Goal: Information Seeking & Learning: Learn about a topic

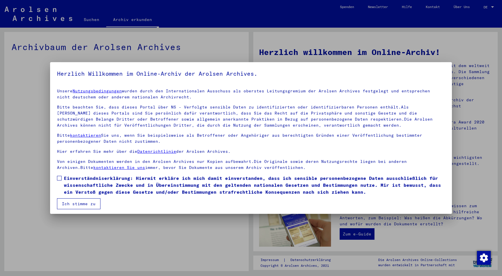
click at [88, 205] on button "Ich stimme zu" at bounding box center [79, 203] width 44 height 11
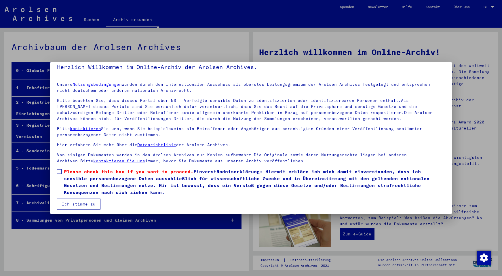
click at [63, 174] on label "Please check this box if you want to proceed. Einverständniserklärung: Hiermit …" at bounding box center [251, 182] width 388 height 28
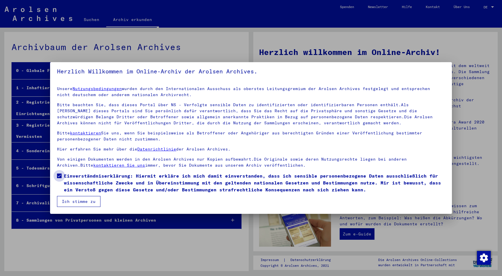
scroll to position [2, 0]
click at [86, 199] on button "Ich stimme zu" at bounding box center [79, 201] width 44 height 11
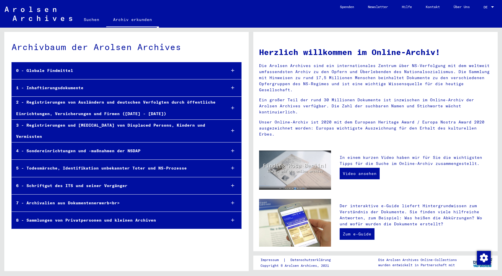
click at [159, 109] on div "2 - Registrierungen von Ausländern und deutschen Verfolgten durch öffentliche E…" at bounding box center [117, 108] width 210 height 22
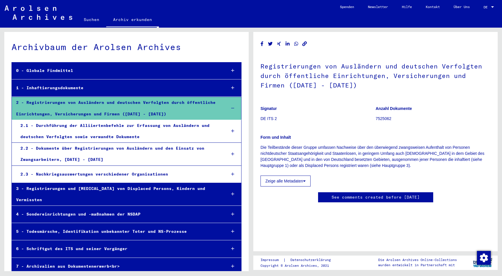
click at [80, 91] on div "1 - Inhaftierungsdokumente" at bounding box center [117, 87] width 210 height 11
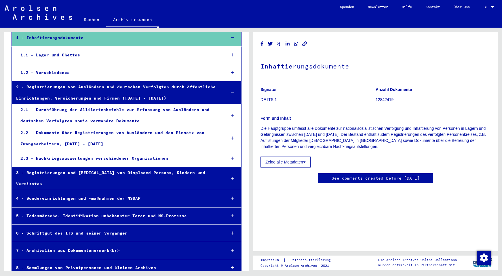
scroll to position [48, 0]
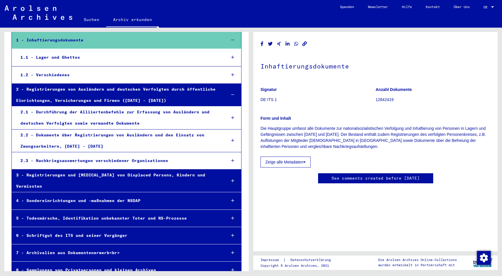
click at [235, 95] on div at bounding box center [233, 94] width 17 height 17
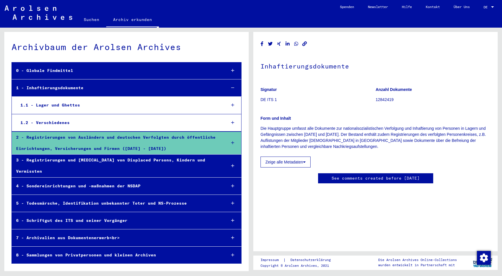
click at [231, 87] on div at bounding box center [233, 88] width 17 height 17
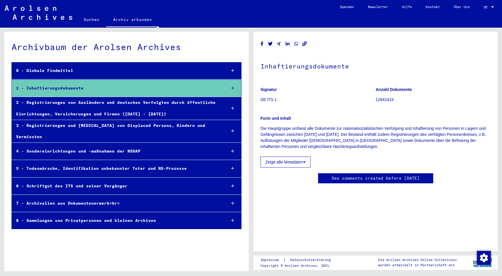
click at [231, 68] on div at bounding box center [233, 70] width 17 height 17
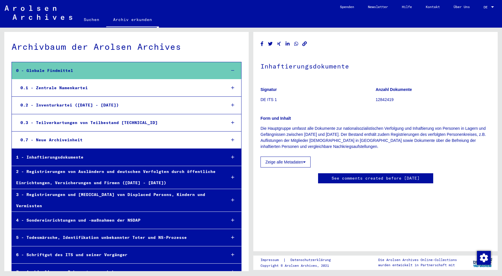
click at [139, 135] on div "0.7 - Neue Archiveinheit" at bounding box center [119, 140] width 206 height 11
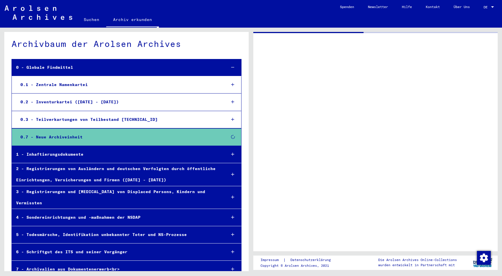
scroll to position [4, 0]
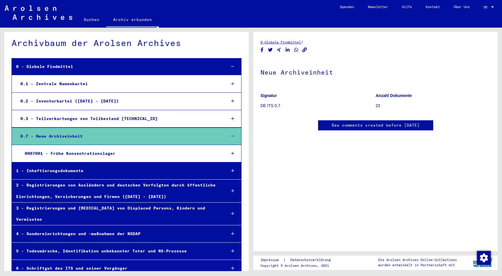
click at [109, 152] on div "0007001 - Frühe Konzentrationslager" at bounding box center [120, 153] width 201 height 11
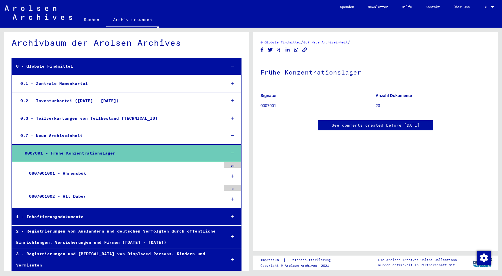
click at [67, 172] on div "0007001001 - Ahrensbök" at bounding box center [123, 173] width 196 height 11
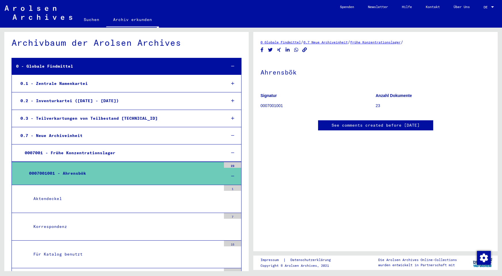
click at [272, 105] on p "0007001001" at bounding box center [318, 106] width 115 height 6
click at [266, 97] on b "Signatur" at bounding box center [269, 95] width 16 height 5
click at [398, 95] on b "Anzahl Dokumente" at bounding box center [394, 95] width 36 height 5
click at [217, 168] on div "0007001001 - Ahrensbök" at bounding box center [123, 173] width 196 height 11
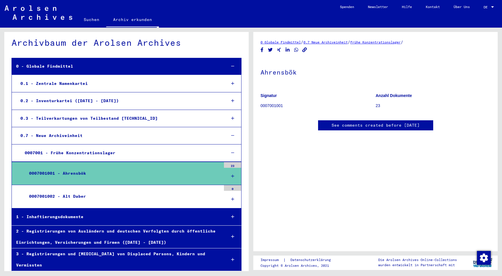
click at [217, 168] on div "0007001001 - Ahrensbök" at bounding box center [123, 173] width 196 height 11
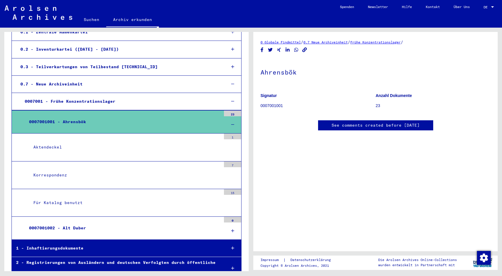
scroll to position [61, 0]
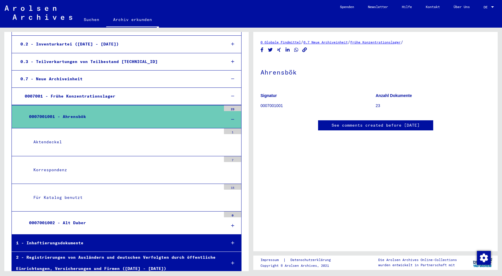
click at [81, 145] on div "Aktendeckel" at bounding box center [125, 142] width 192 height 11
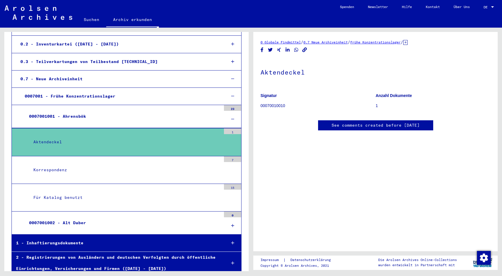
click at [86, 169] on div "Korrespondenz" at bounding box center [125, 169] width 192 height 11
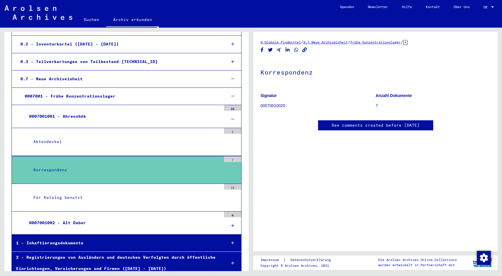
click at [98, 192] on div "Für Katalog benutzt" at bounding box center [125, 197] width 192 height 11
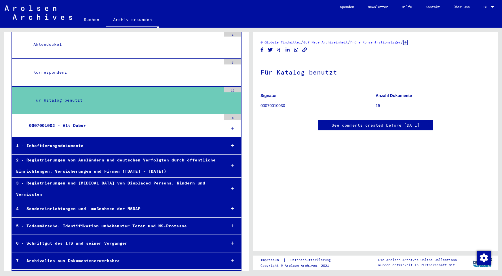
scroll to position [158, 0]
click at [92, 20] on link "Suchen" at bounding box center [91, 20] width 29 height 14
click at [30, 16] on img at bounding box center [39, 12] width 68 height 14
